Goal: Understand process/instructions

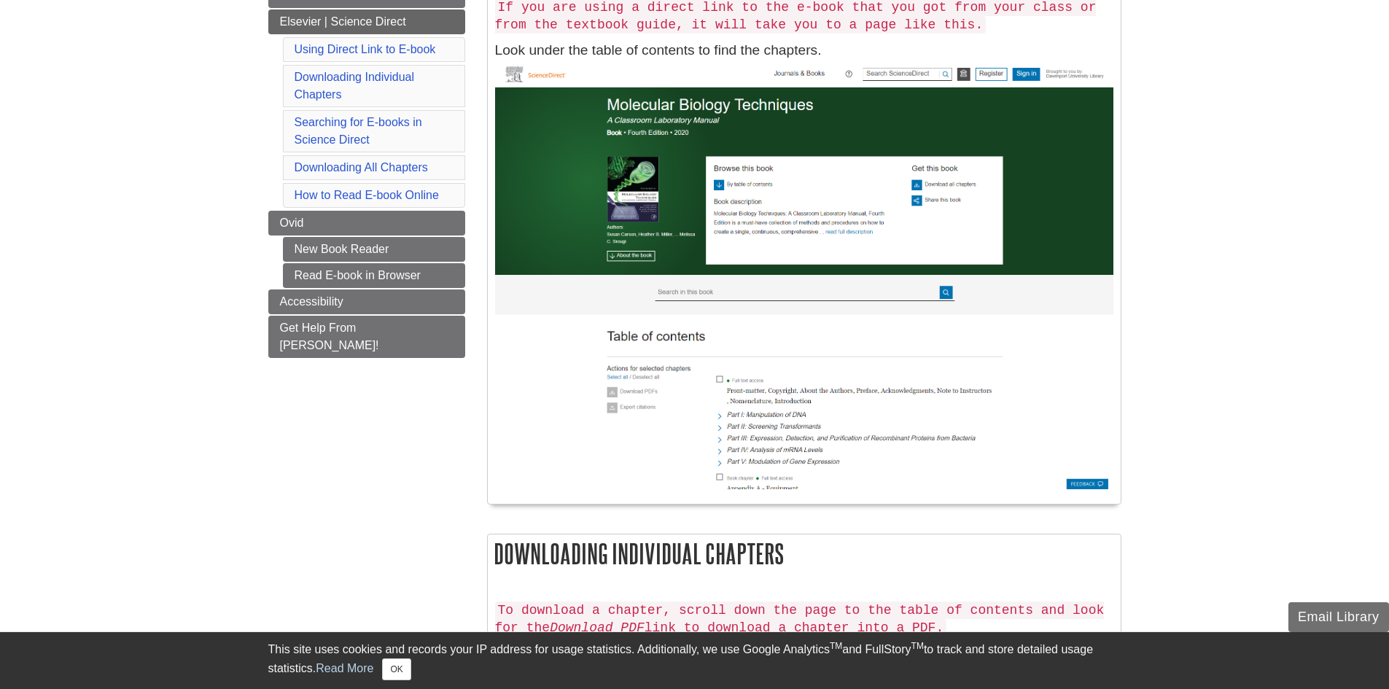
scroll to position [365, 0]
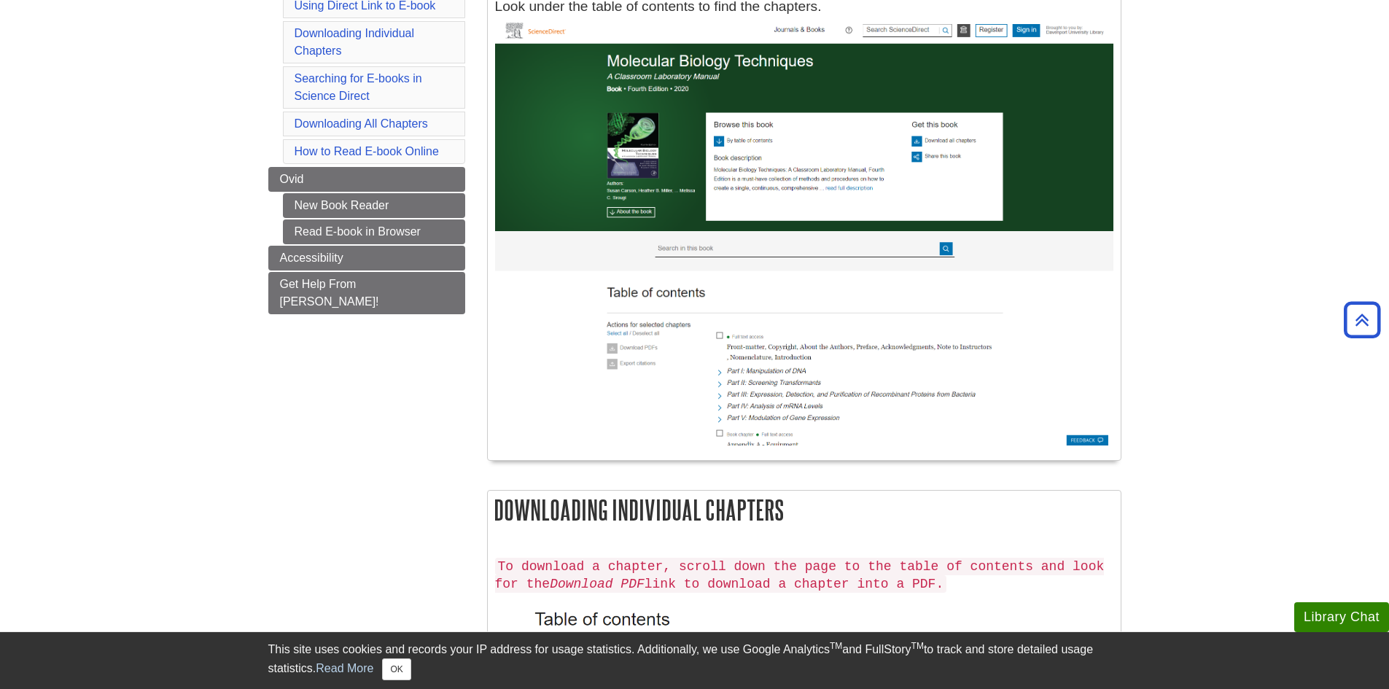
click at [825, 240] on img at bounding box center [804, 231] width 618 height 428
click at [825, 241] on img at bounding box center [804, 231] width 618 height 428
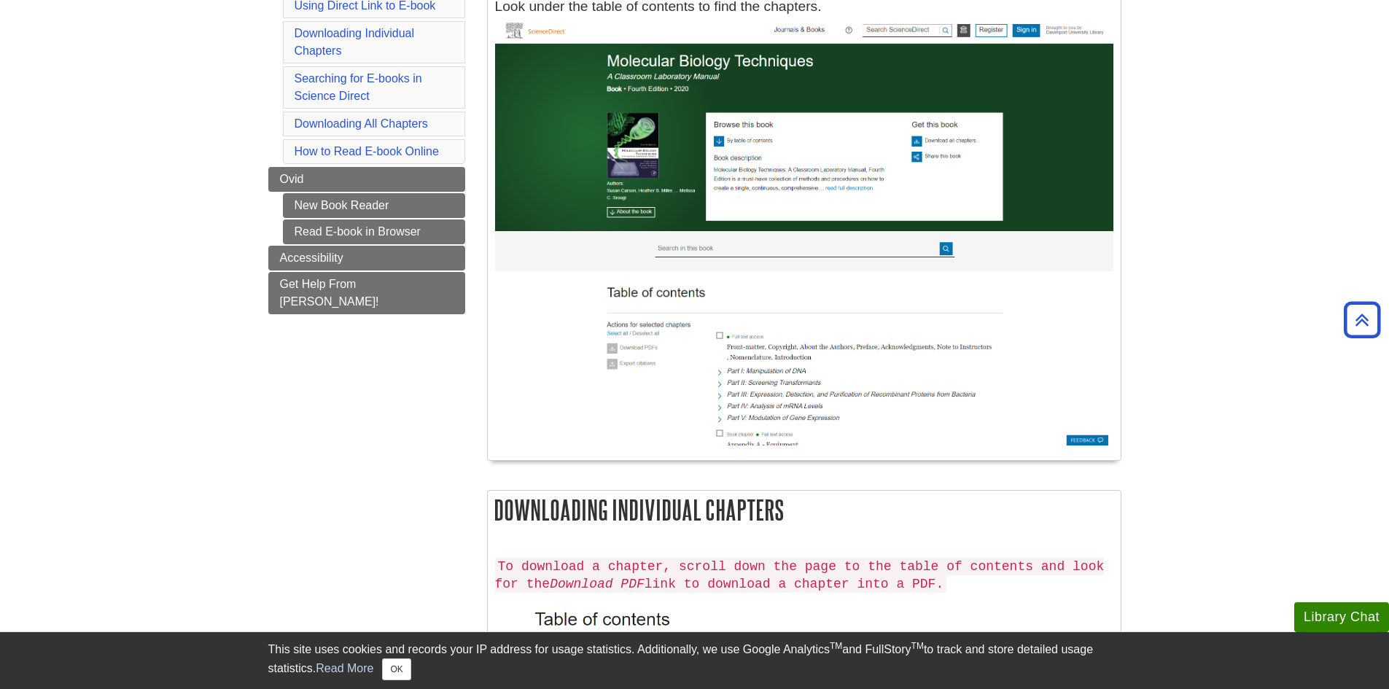
click at [825, 241] on img at bounding box center [804, 231] width 618 height 428
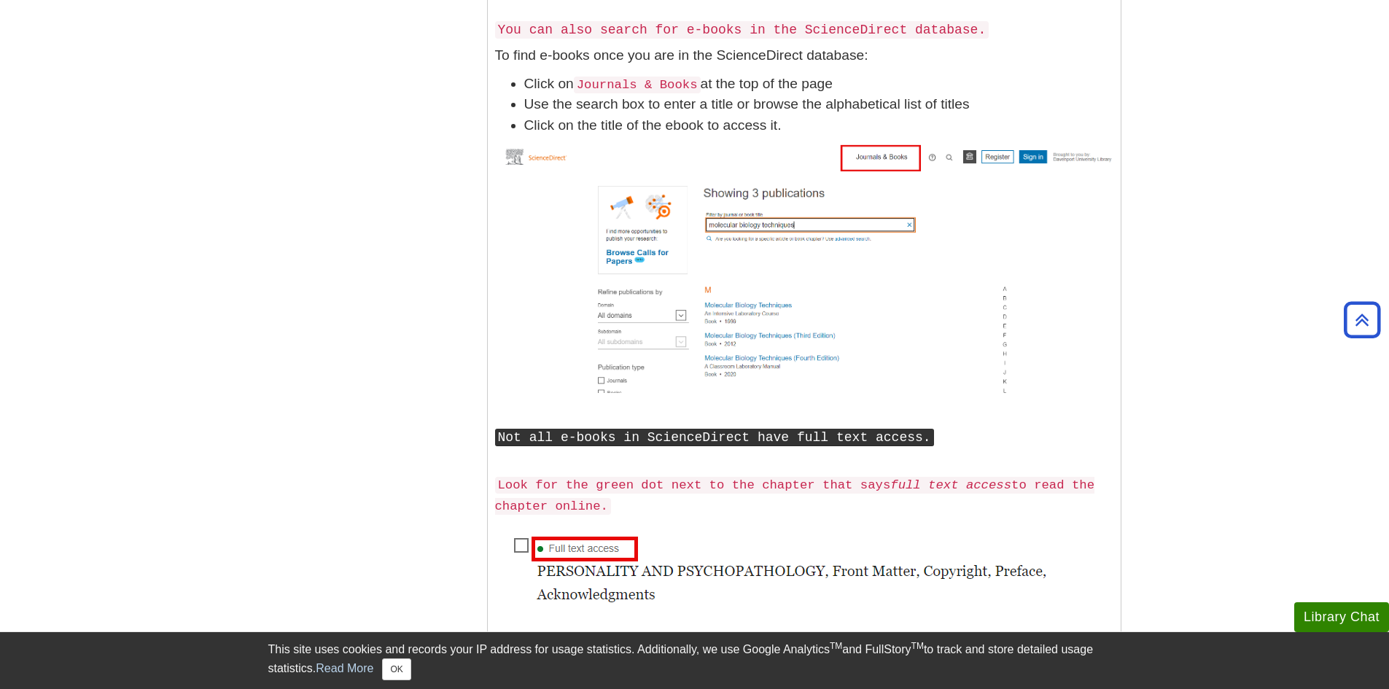
scroll to position [1677, 0]
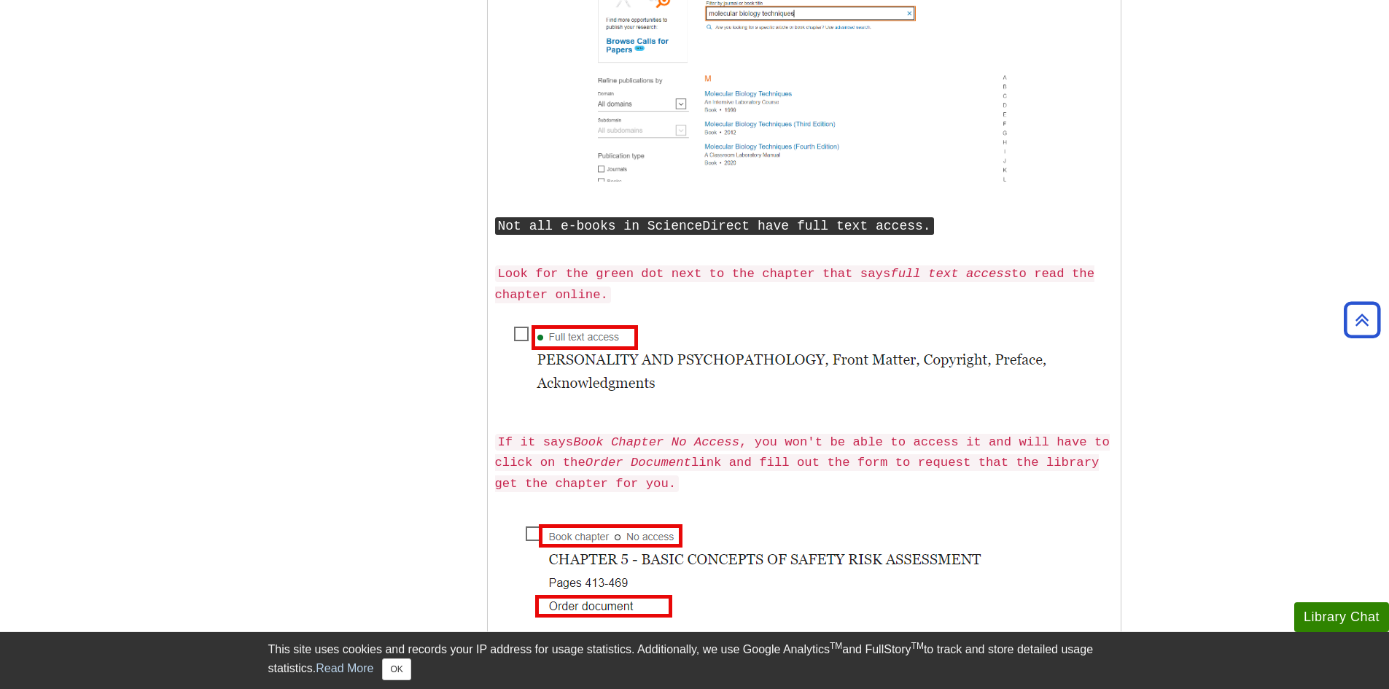
click at [525, 332] on img at bounding box center [780, 357] width 571 height 90
click at [525, 331] on img at bounding box center [780, 357] width 571 height 90
click at [524, 330] on img at bounding box center [780, 357] width 571 height 90
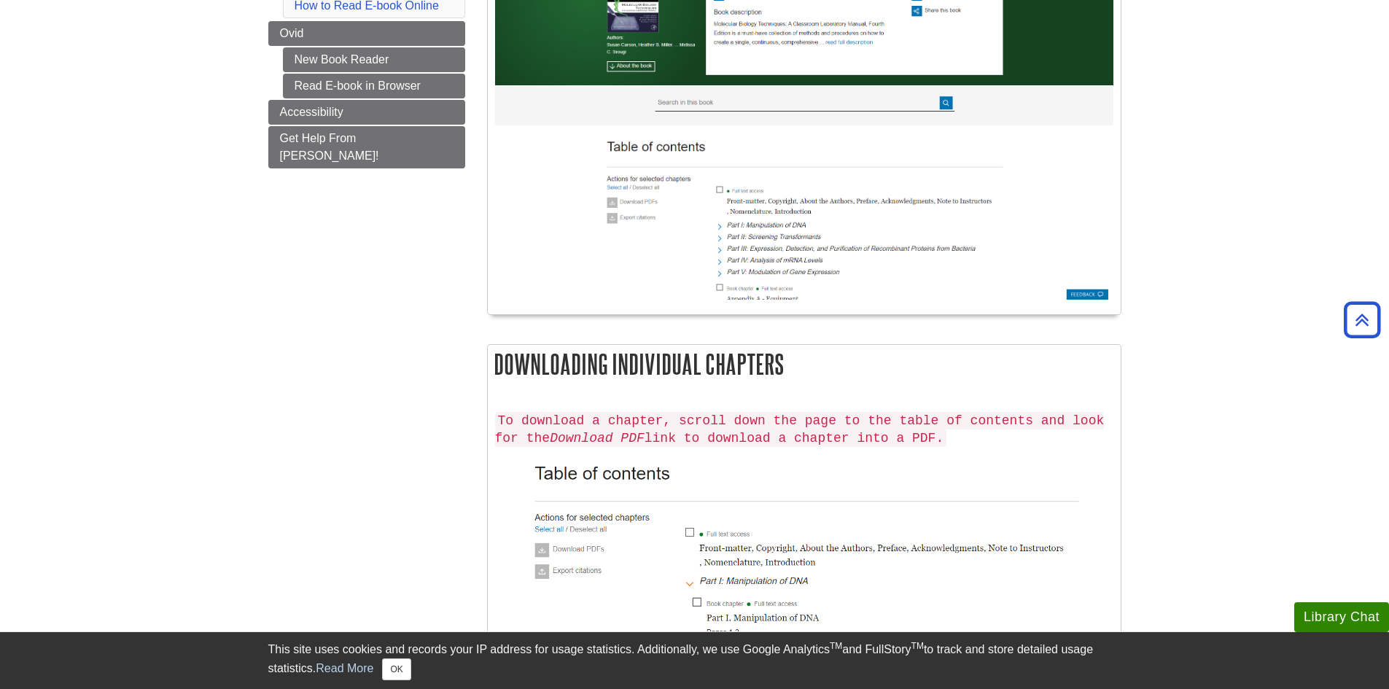
scroll to position [0, 0]
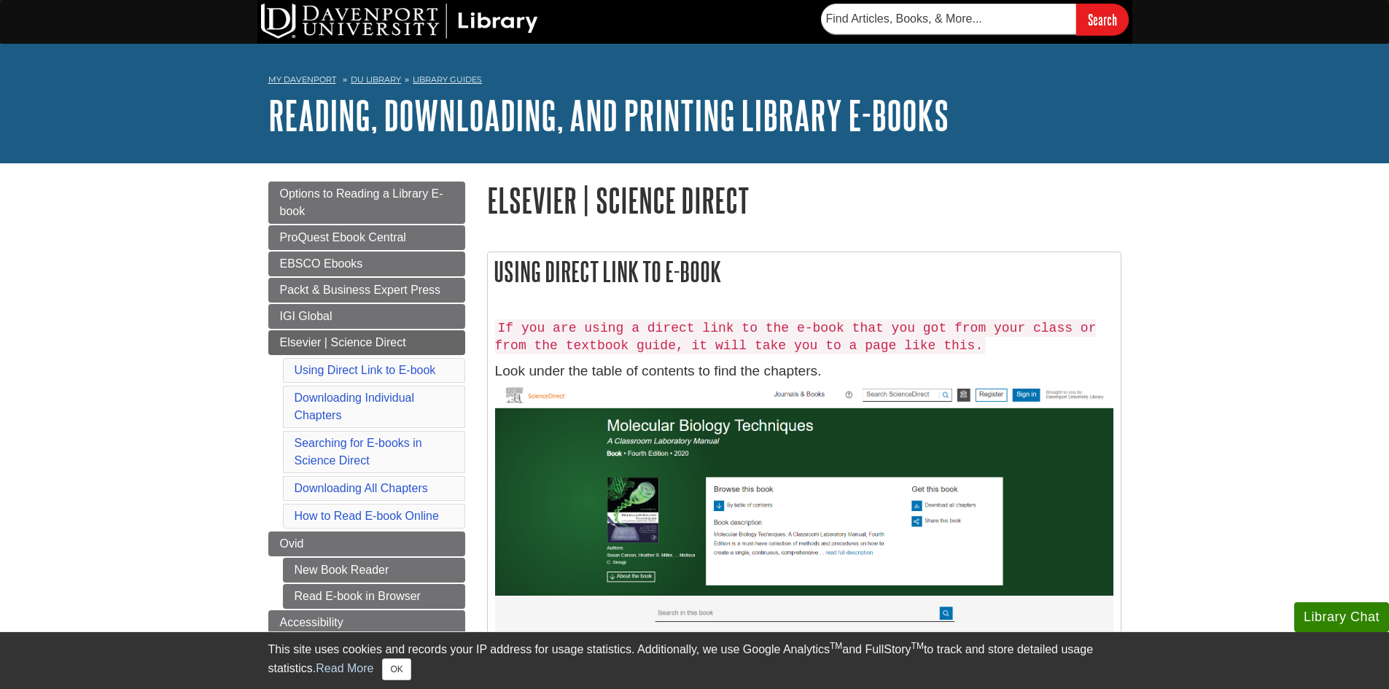
click at [679, 214] on h1 "Elsevier | Science Direct" at bounding box center [804, 200] width 634 height 37
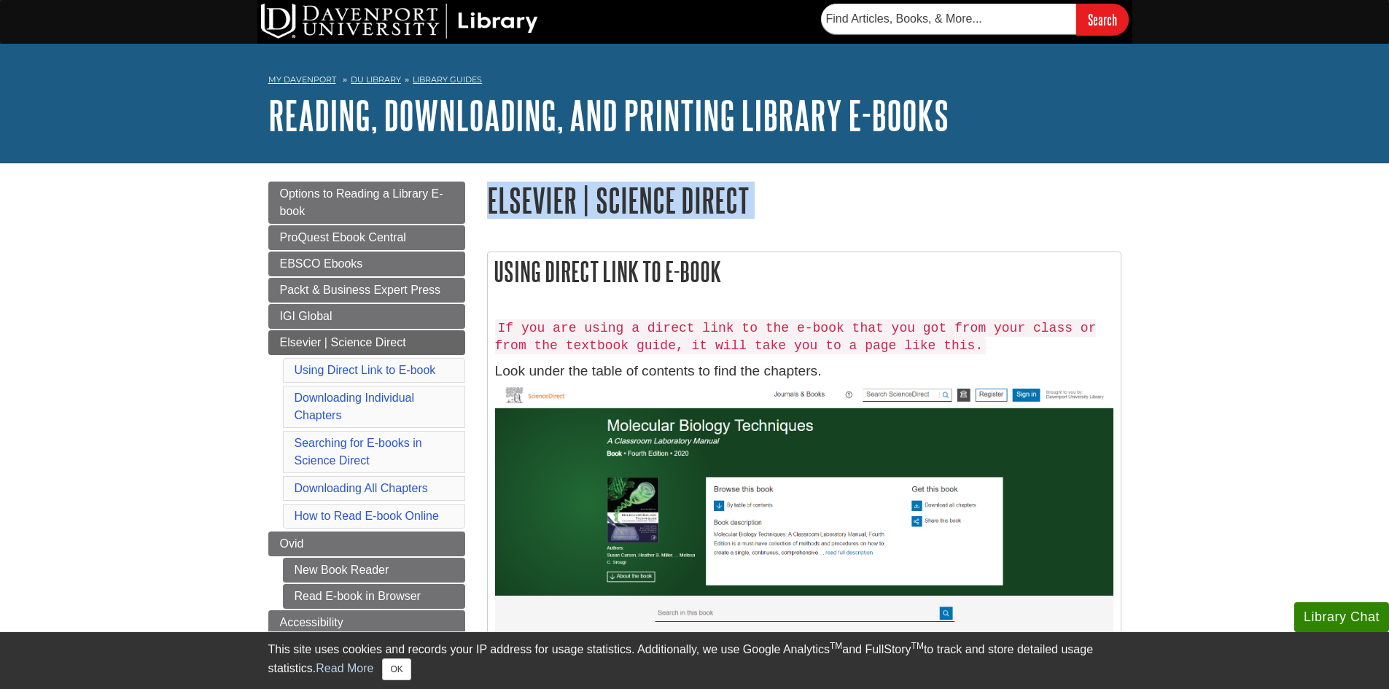
click at [679, 214] on h1 "Elsevier | Science Direct" at bounding box center [804, 200] width 634 height 37
